Goal: Transaction & Acquisition: Purchase product/service

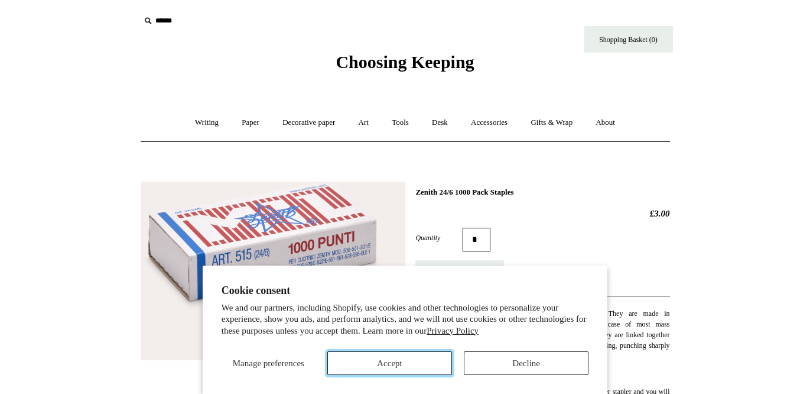
click at [402, 368] on button "Accept" at bounding box center [389, 363] width 125 height 24
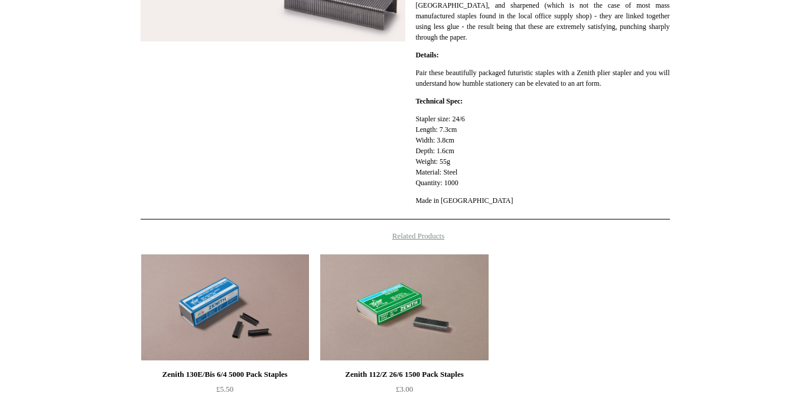
scroll to position [473, 0]
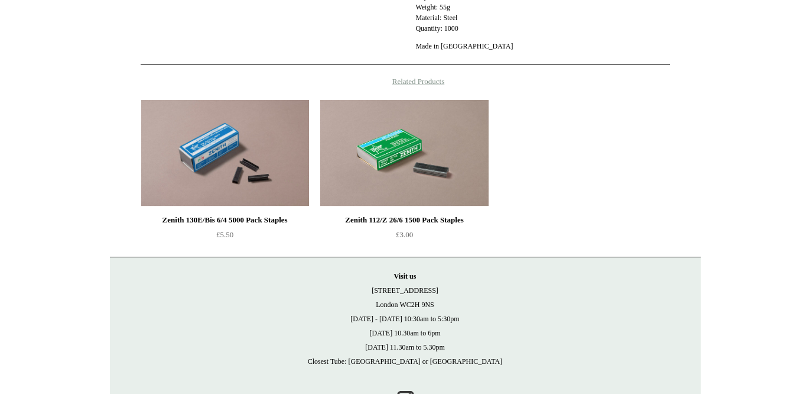
click at [224, 141] on img at bounding box center [225, 153] width 168 height 106
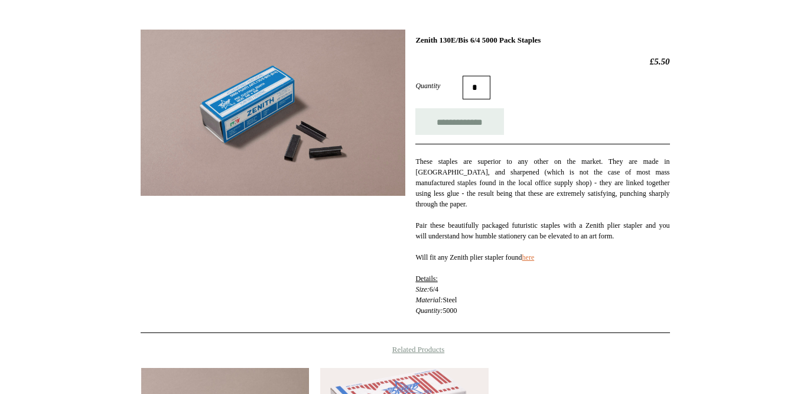
scroll to position [177, 0]
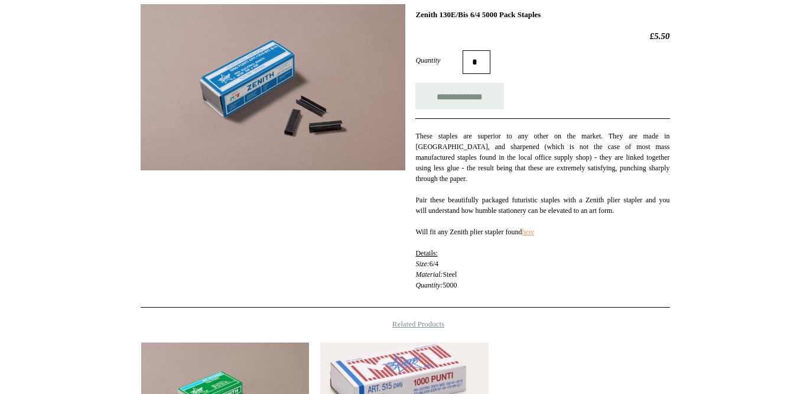
click at [535, 231] on link "here" at bounding box center [528, 232] width 12 height 8
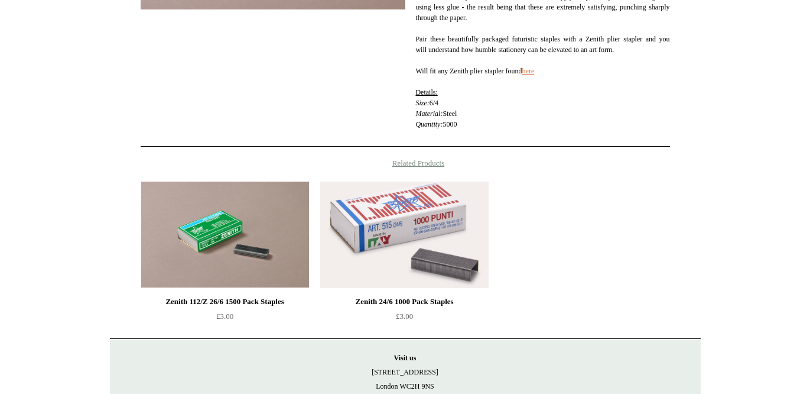
scroll to position [355, 0]
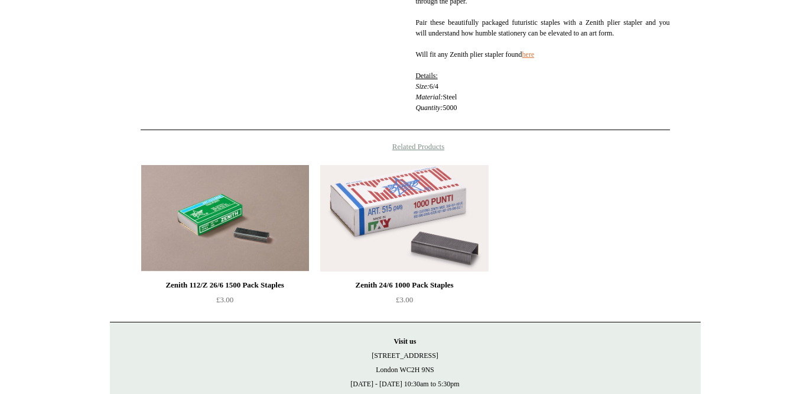
click at [404, 217] on img at bounding box center [404, 218] width 168 height 106
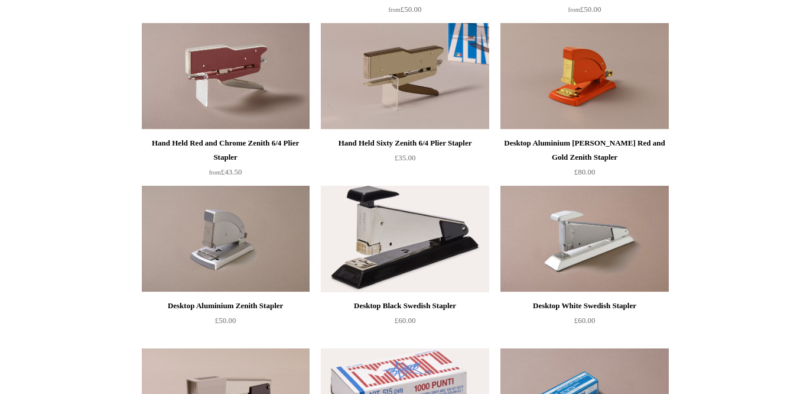
scroll to position [650, 0]
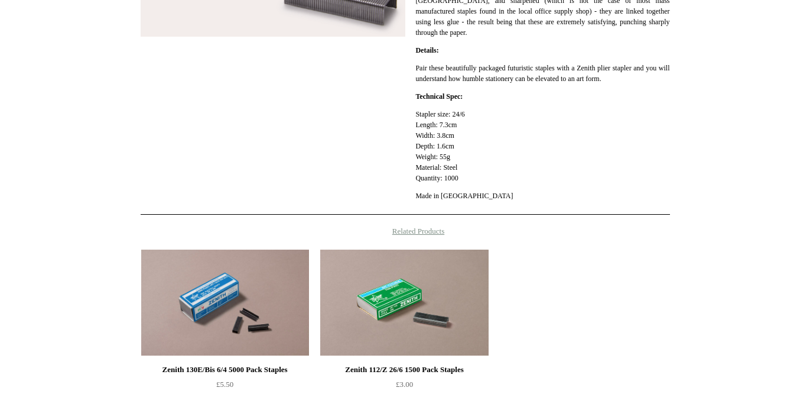
scroll to position [403, 0]
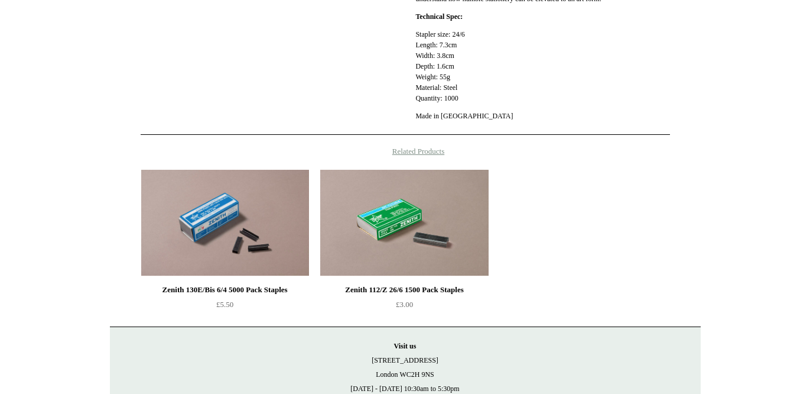
click at [261, 222] on img at bounding box center [225, 223] width 168 height 106
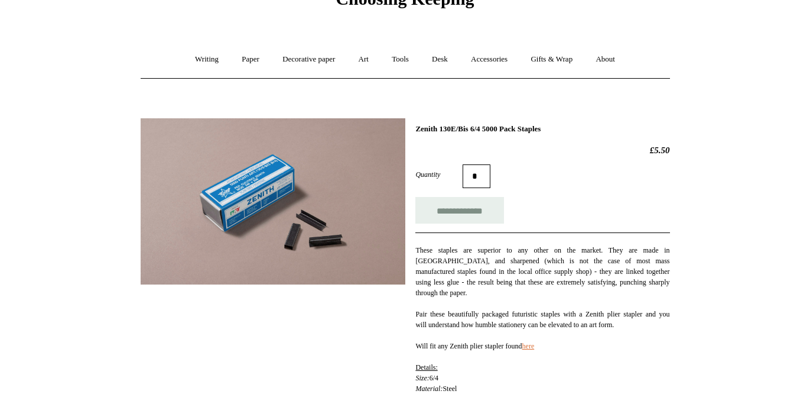
scroll to position [59, 0]
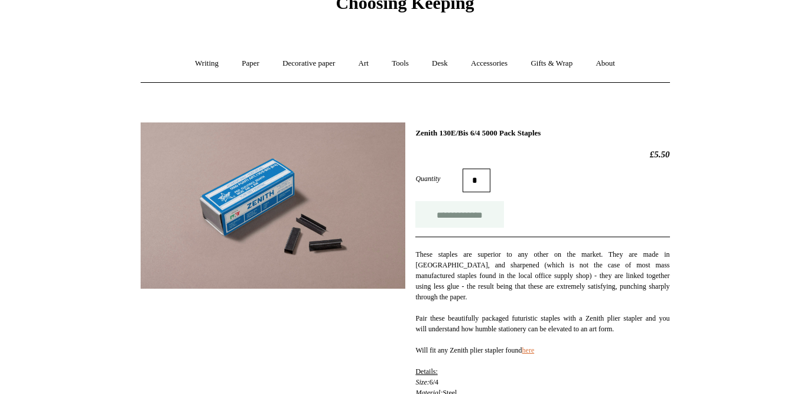
click at [443, 218] on input "**********" at bounding box center [459, 214] width 89 height 27
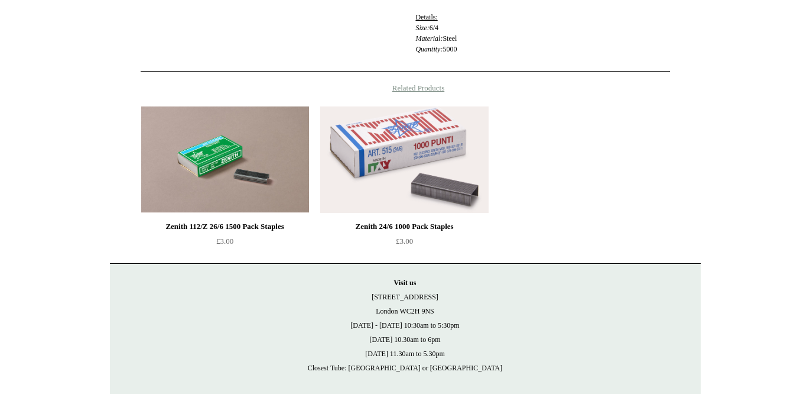
scroll to position [414, 0]
type input "**********"
click at [267, 170] on img at bounding box center [225, 159] width 168 height 106
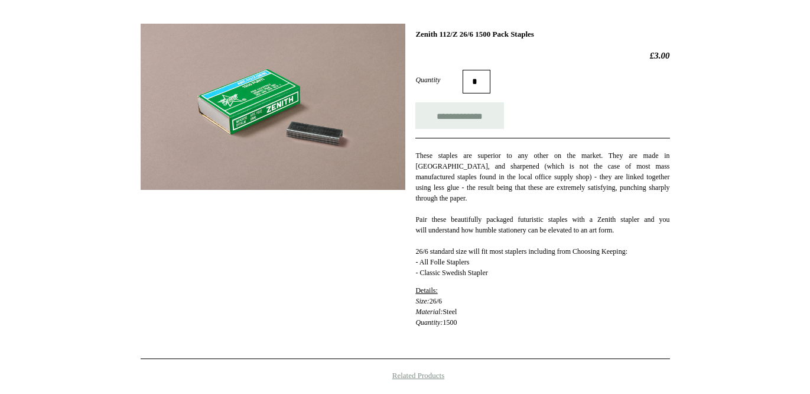
scroll to position [177, 0]
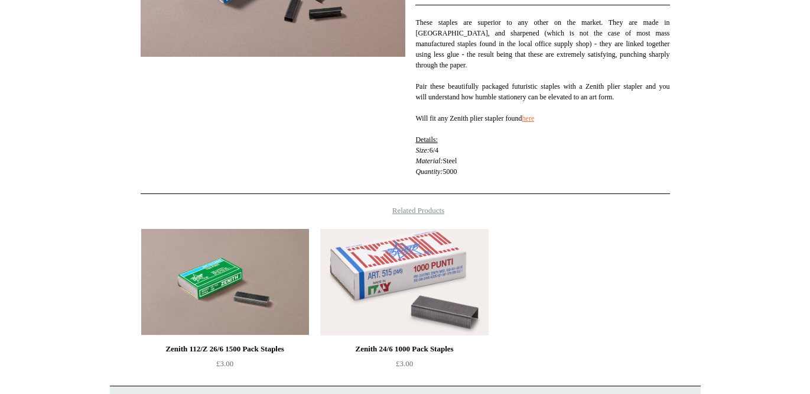
scroll to position [304, 0]
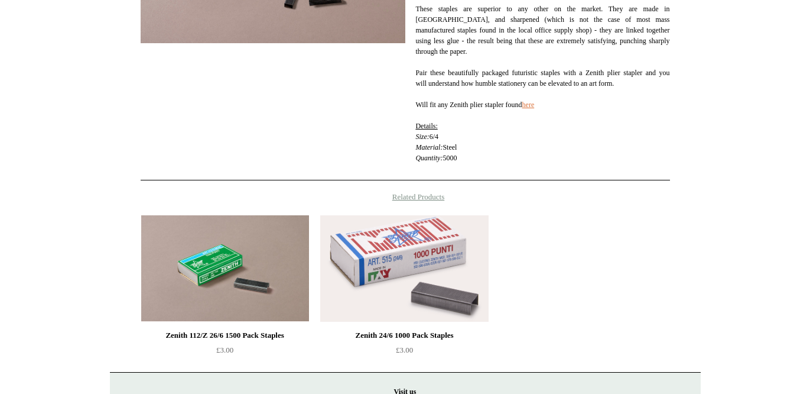
click at [376, 288] on img at bounding box center [404, 268] width 168 height 106
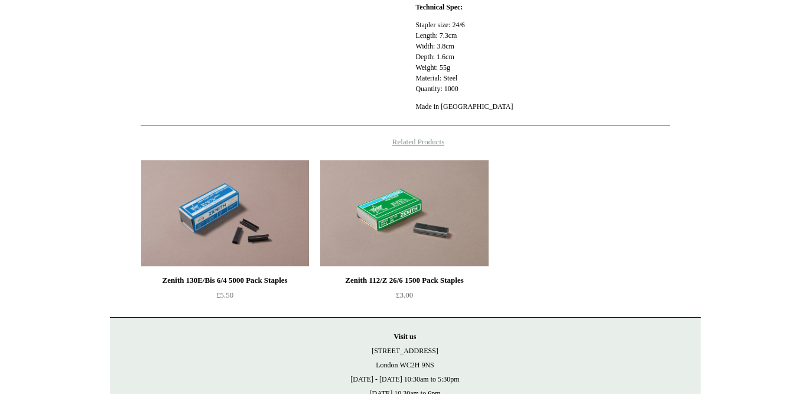
scroll to position [403, 0]
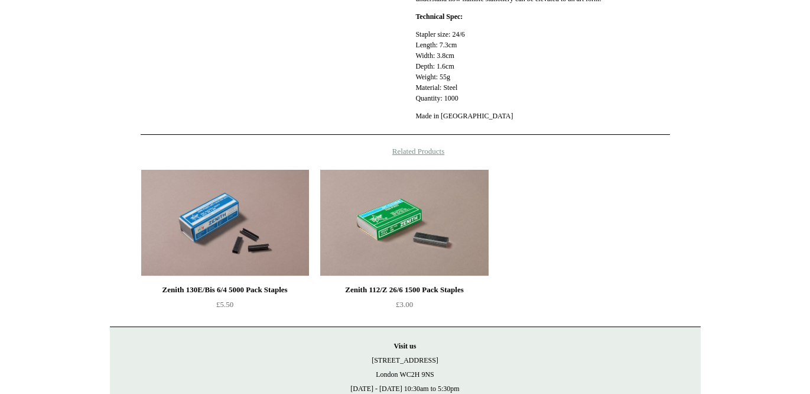
click at [256, 224] on img at bounding box center [225, 223] width 168 height 106
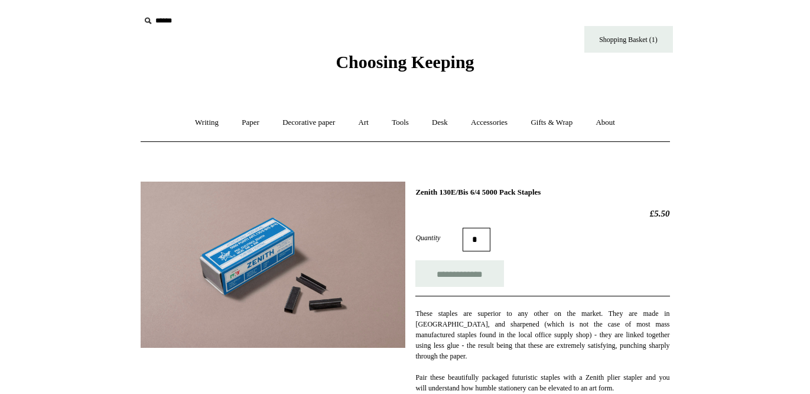
click at [170, 21] on input "text" at bounding box center [212, 21] width 145 height 22
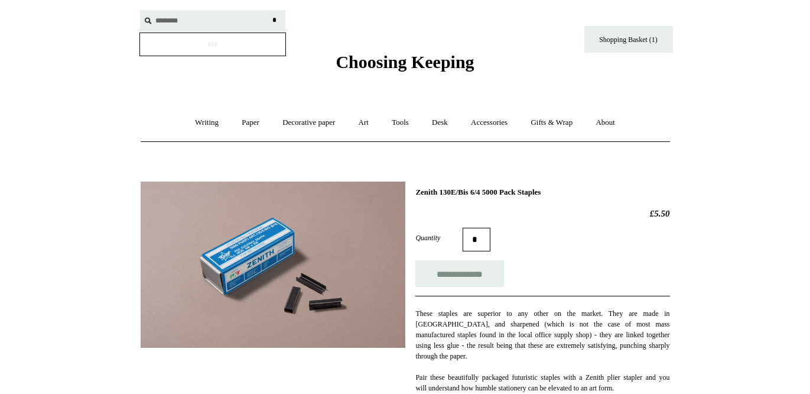
type input "********"
click at [269, 10] on input "*" at bounding box center [275, 20] width 12 height 21
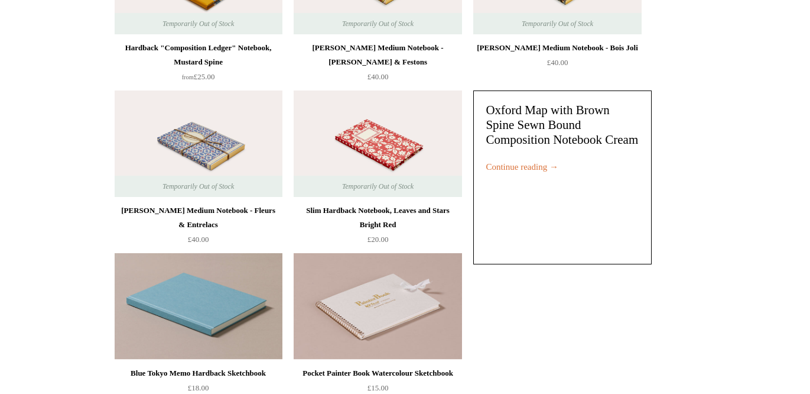
scroll to position [7151, 0]
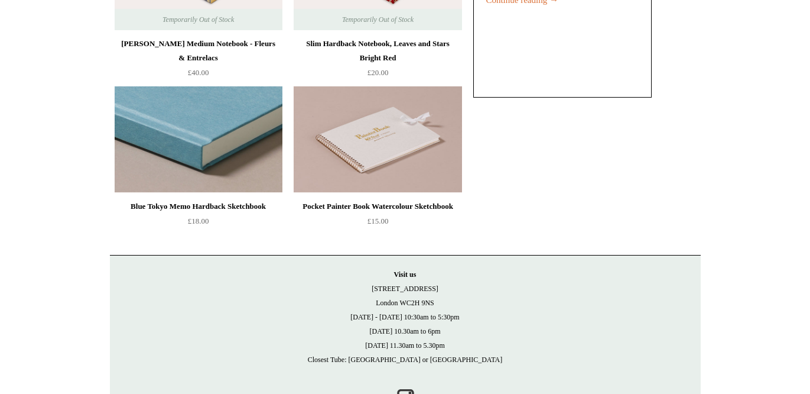
click at [147, 147] on img at bounding box center [199, 139] width 168 height 106
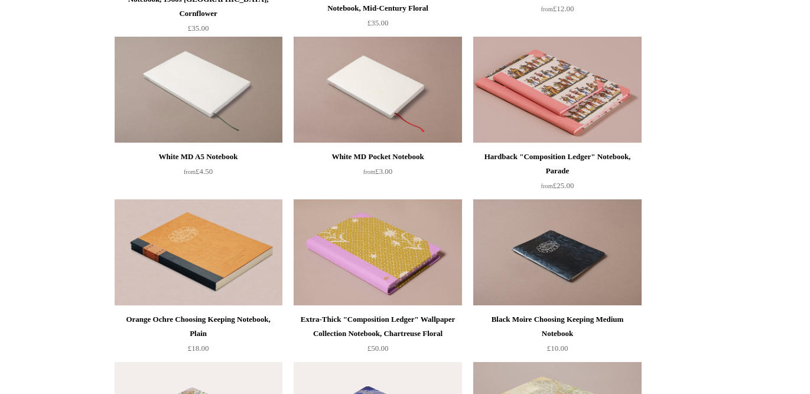
scroll to position [1005, 0]
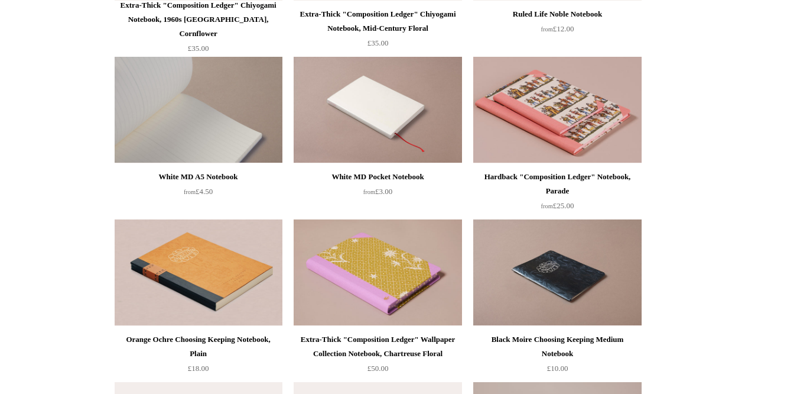
click at [144, 133] on img at bounding box center [199, 110] width 168 height 106
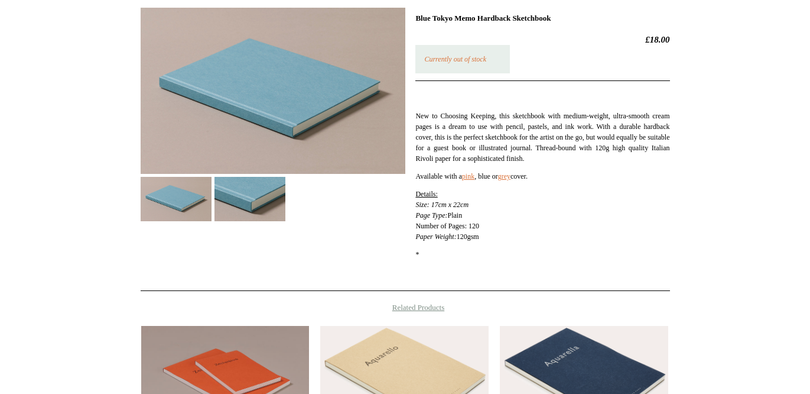
scroll to position [177, 0]
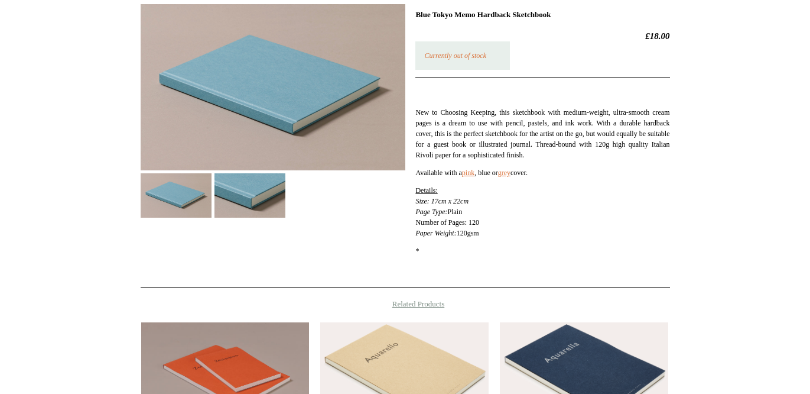
click at [255, 197] on img at bounding box center [250, 195] width 71 height 44
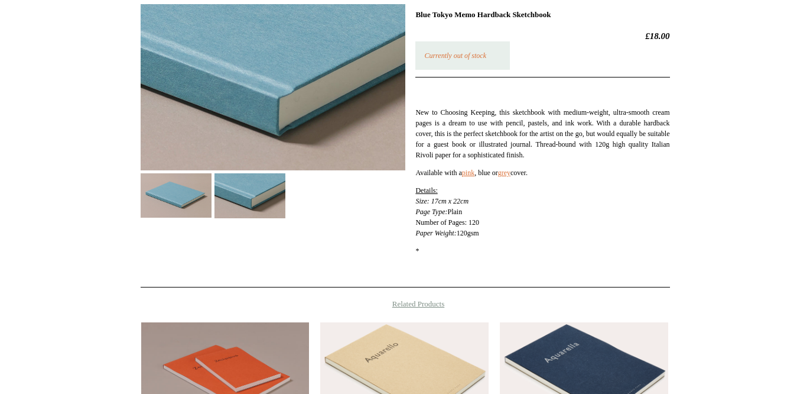
click at [161, 201] on img at bounding box center [176, 195] width 71 height 44
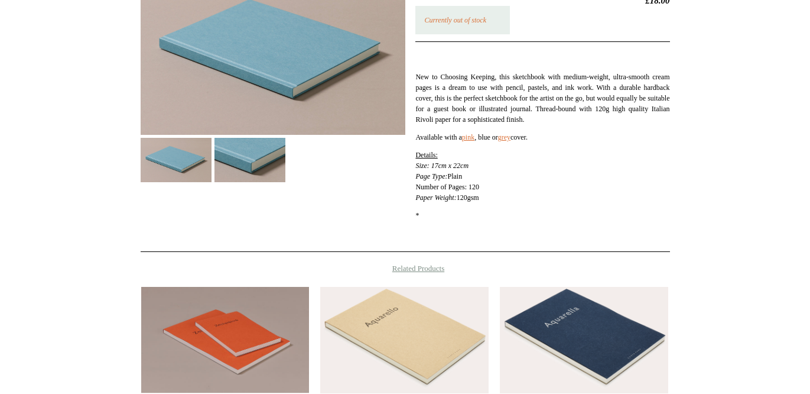
scroll to position [0, 0]
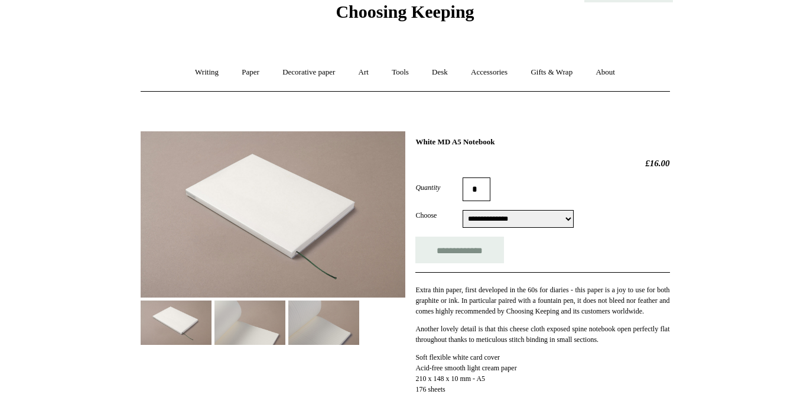
scroll to position [177, 0]
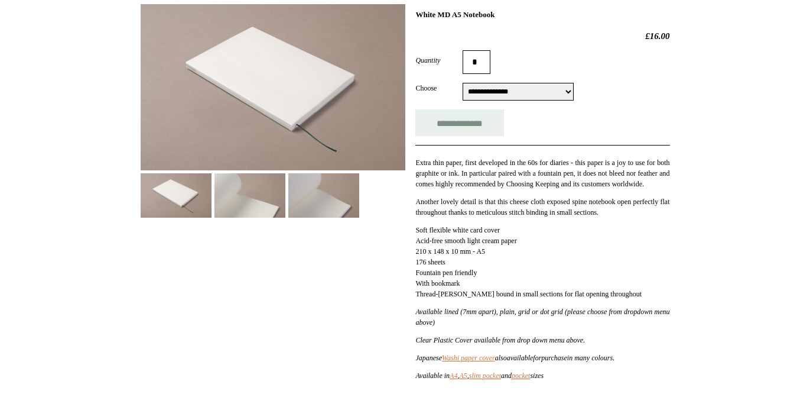
click at [232, 197] on img at bounding box center [250, 195] width 71 height 44
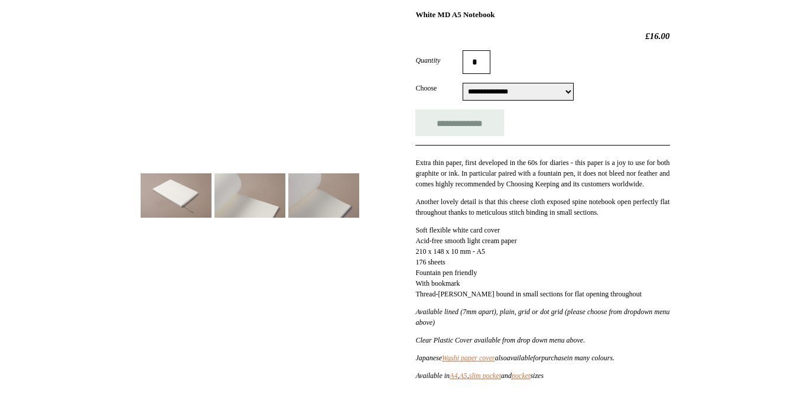
click at [342, 199] on img at bounding box center [323, 195] width 71 height 44
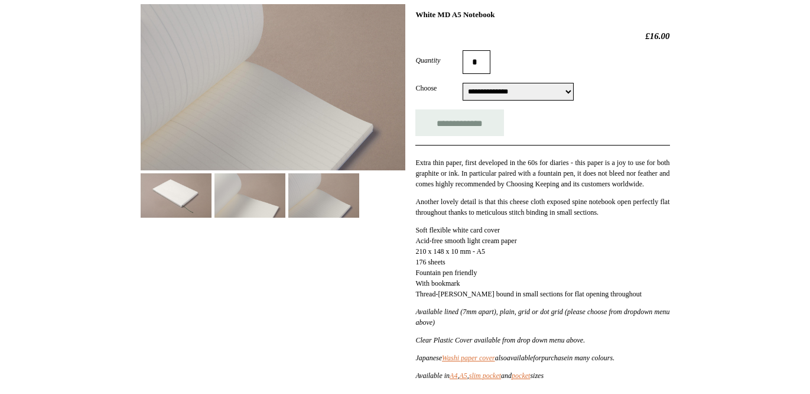
scroll to position [59, 0]
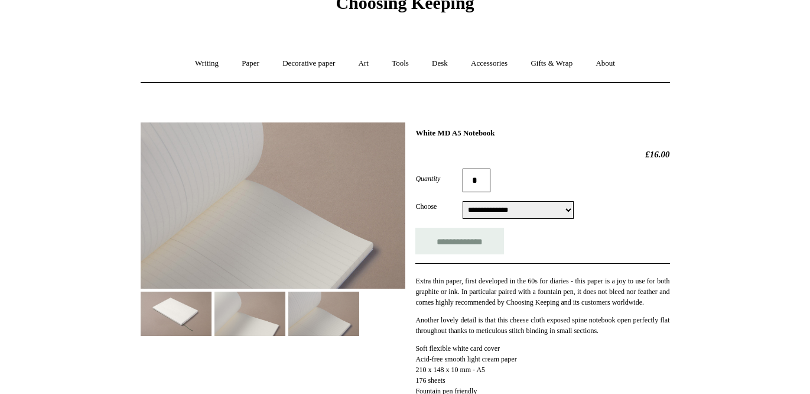
click at [179, 304] on img at bounding box center [176, 313] width 71 height 44
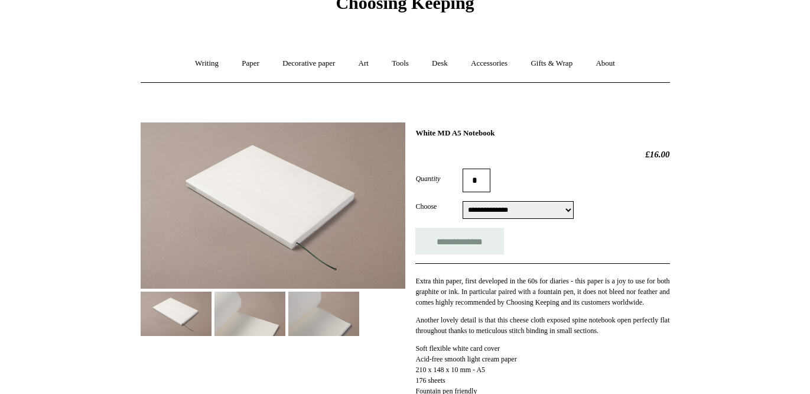
click at [251, 310] on img at bounding box center [250, 313] width 71 height 44
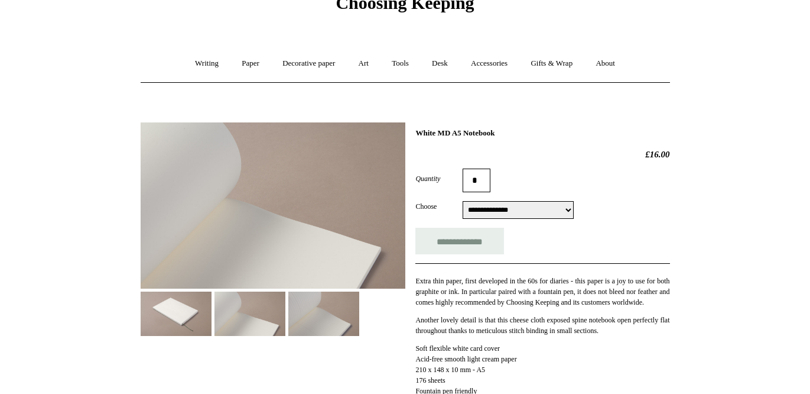
click at [326, 319] on img at bounding box center [323, 313] width 71 height 44
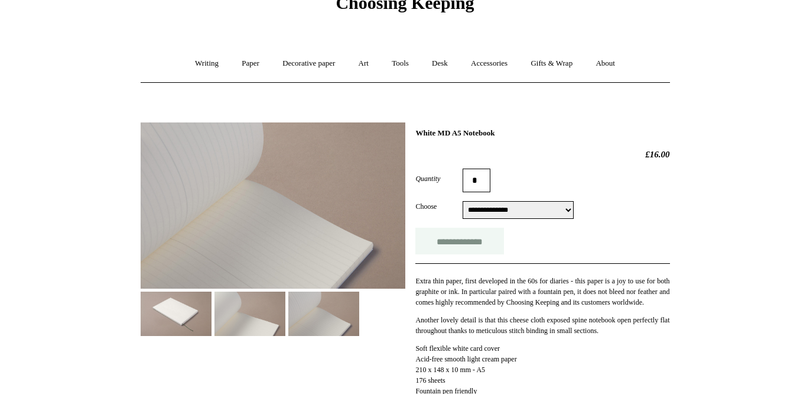
click at [466, 235] on input "**********" at bounding box center [459, 241] width 89 height 27
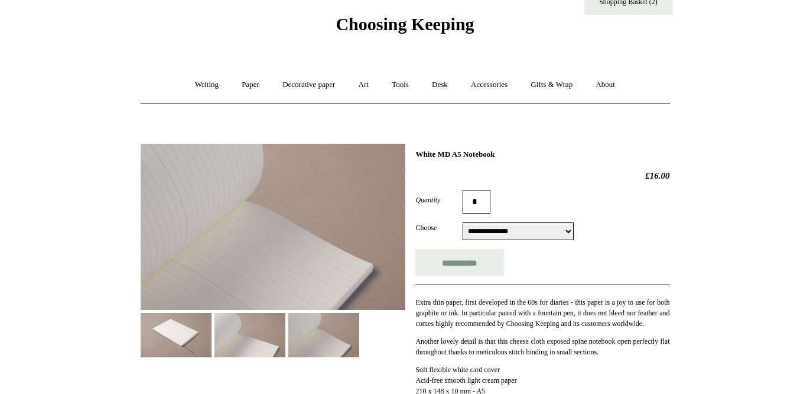
scroll to position [0, 0]
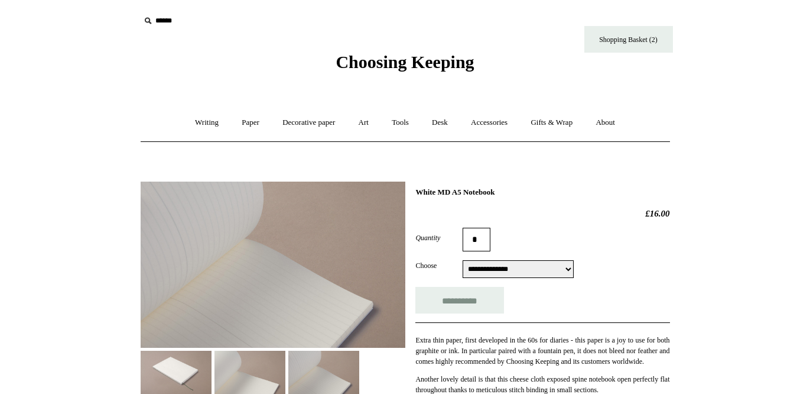
type input "**********"
click at [634, 34] on link "Shopping Basket (2)" at bounding box center [629, 39] width 89 height 27
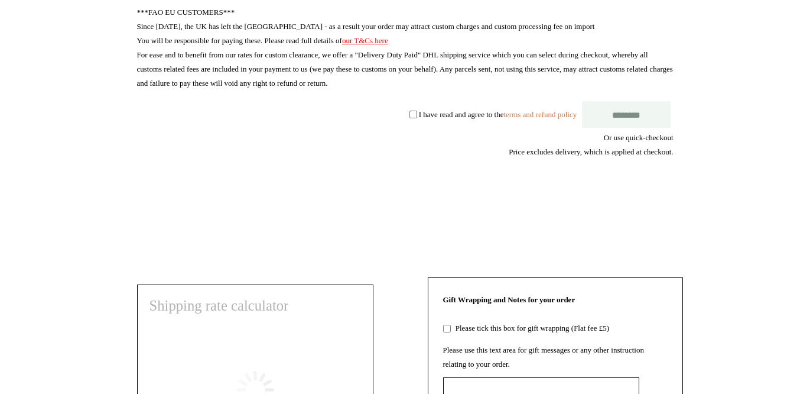
scroll to position [414, 0]
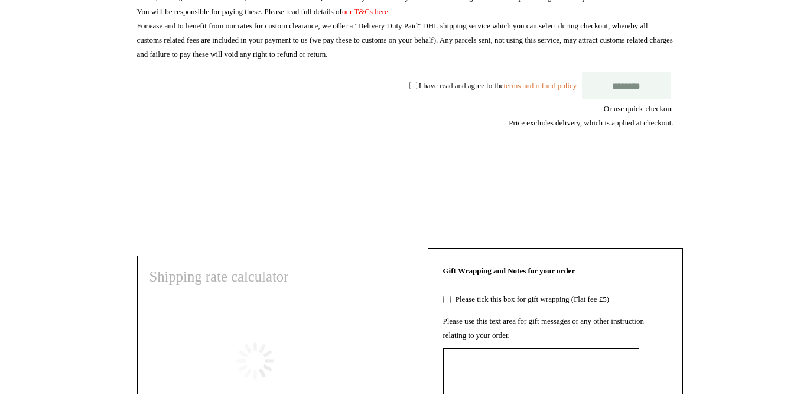
select select "**********"
type input "********"
select select "*******"
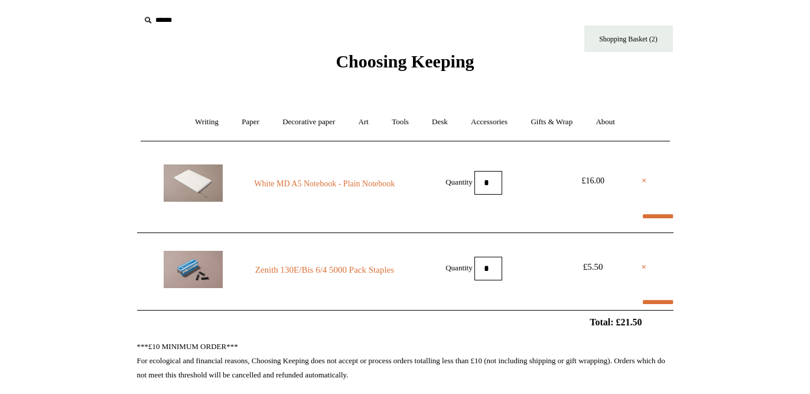
scroll to position [0, 0]
type input "*"
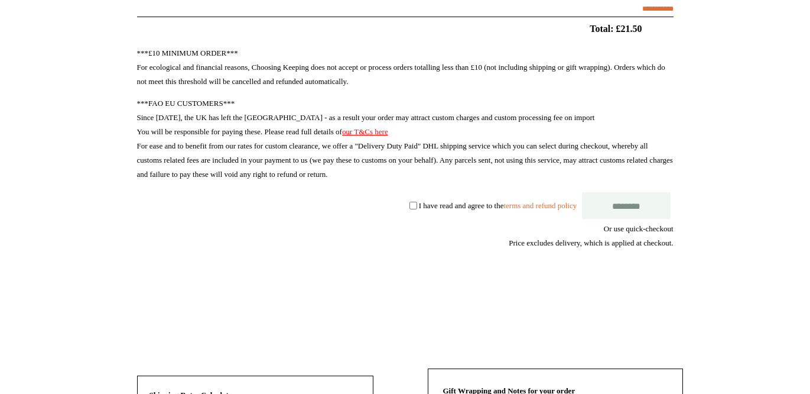
scroll to position [296, 0]
